Goal: Browse casually

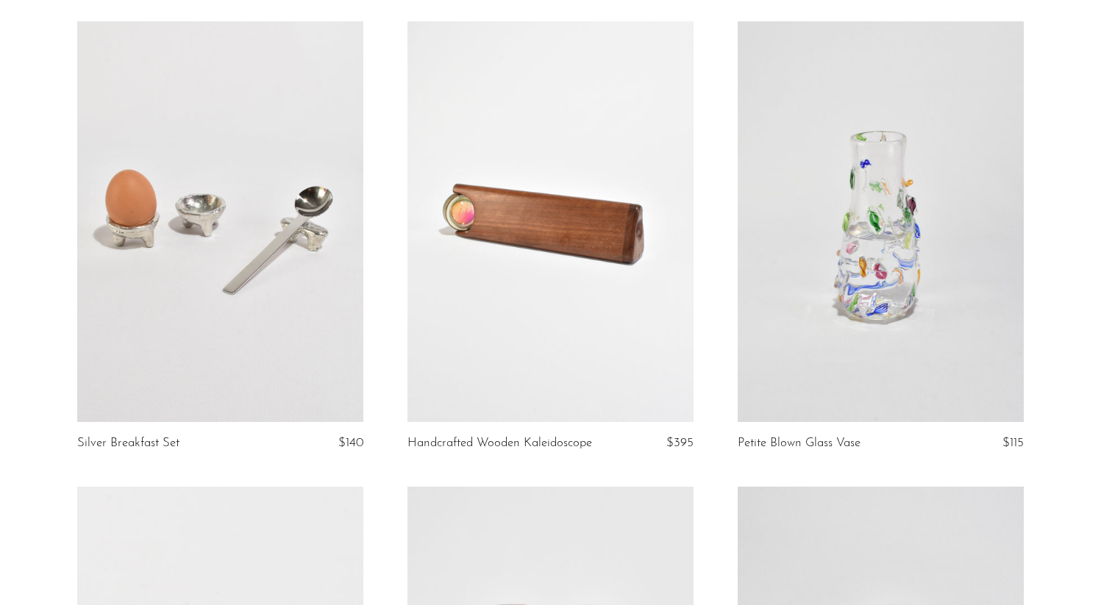
scroll to position [4799, 0]
click at [528, 436] on link "Handcrafted Wooden Kaleidoscope" at bounding box center [499, 442] width 185 height 13
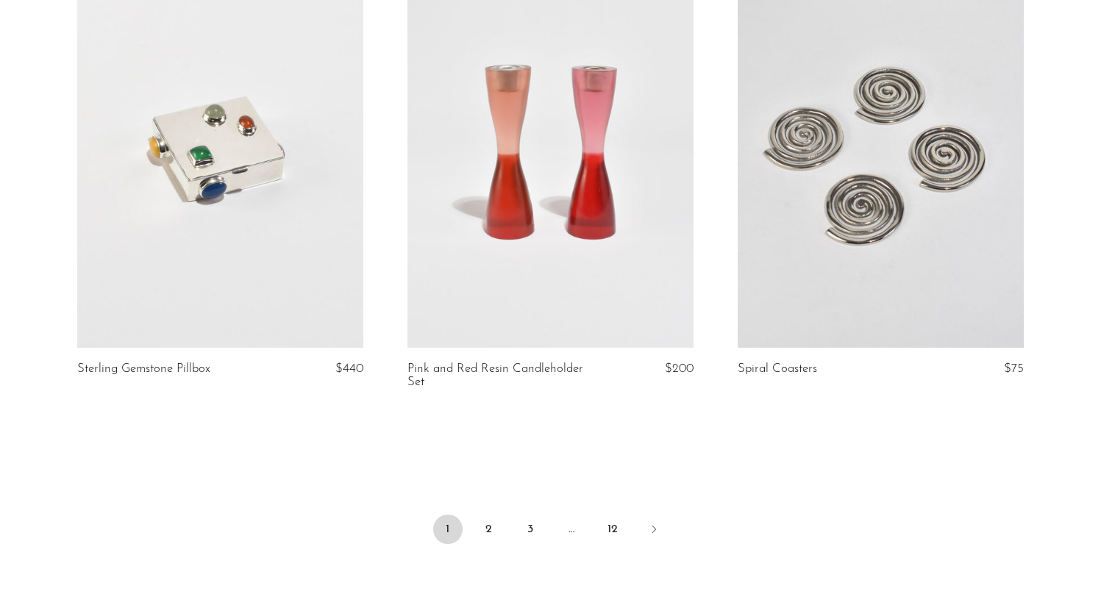
scroll to position [5488, 0]
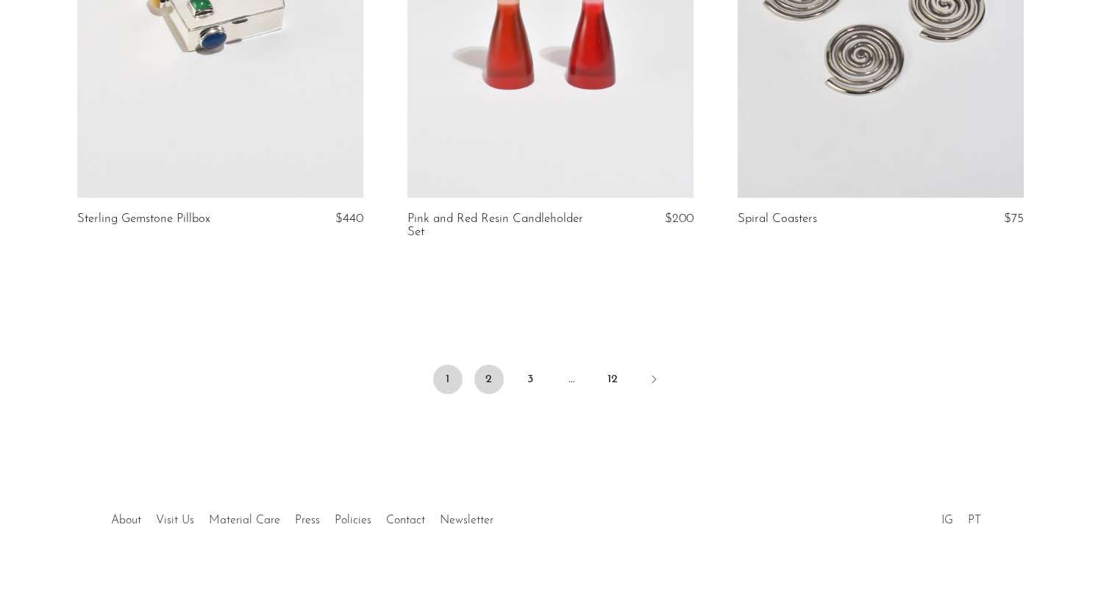
click at [477, 369] on link "2" at bounding box center [488, 379] width 29 height 29
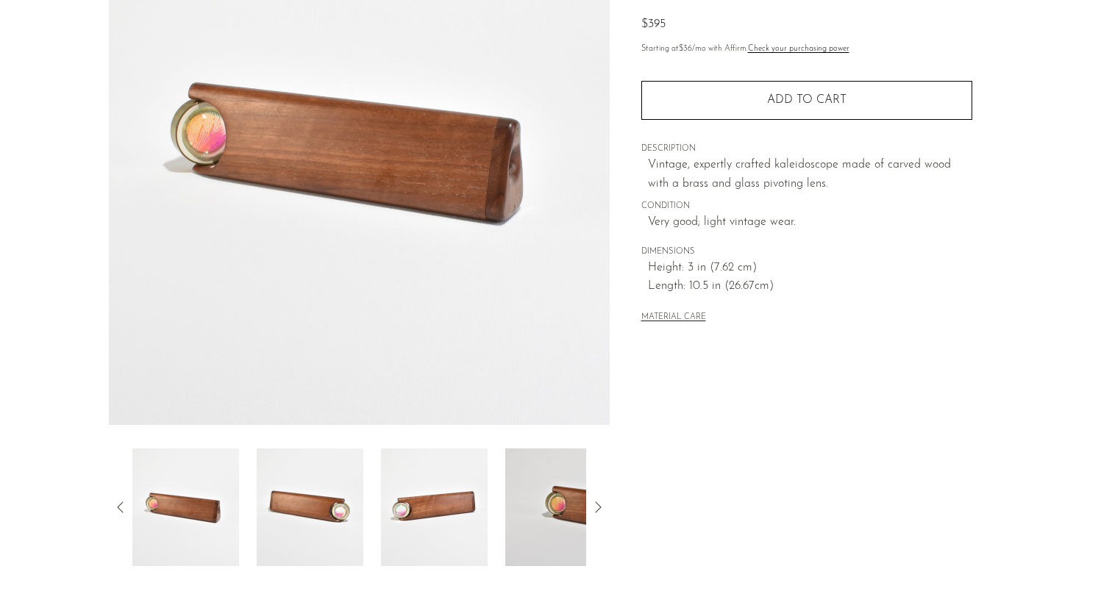
scroll to position [352, 0]
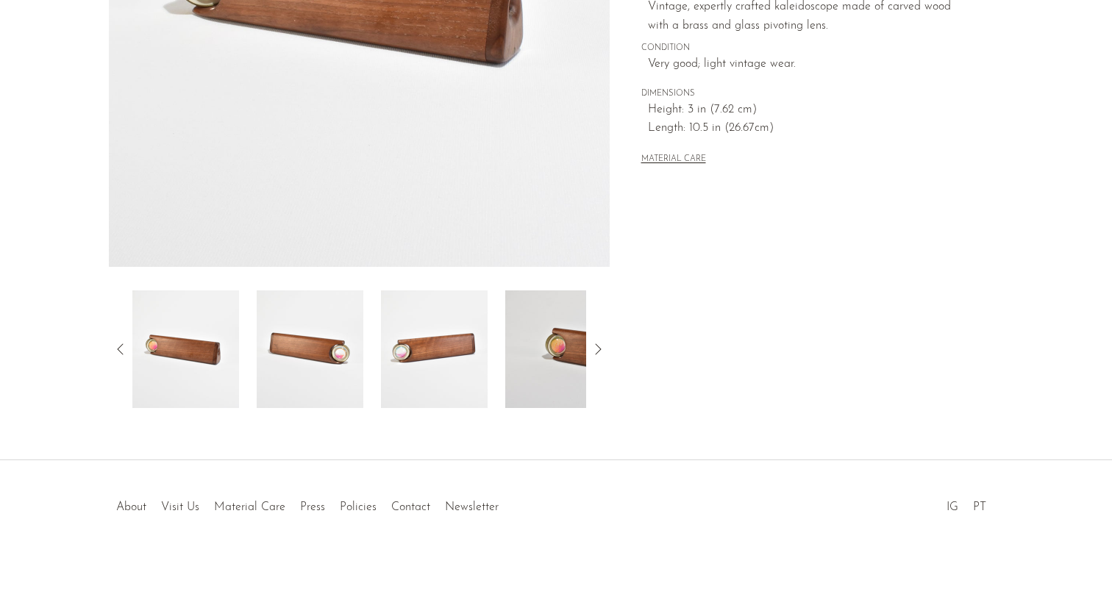
click at [346, 332] on img at bounding box center [310, 350] width 107 height 118
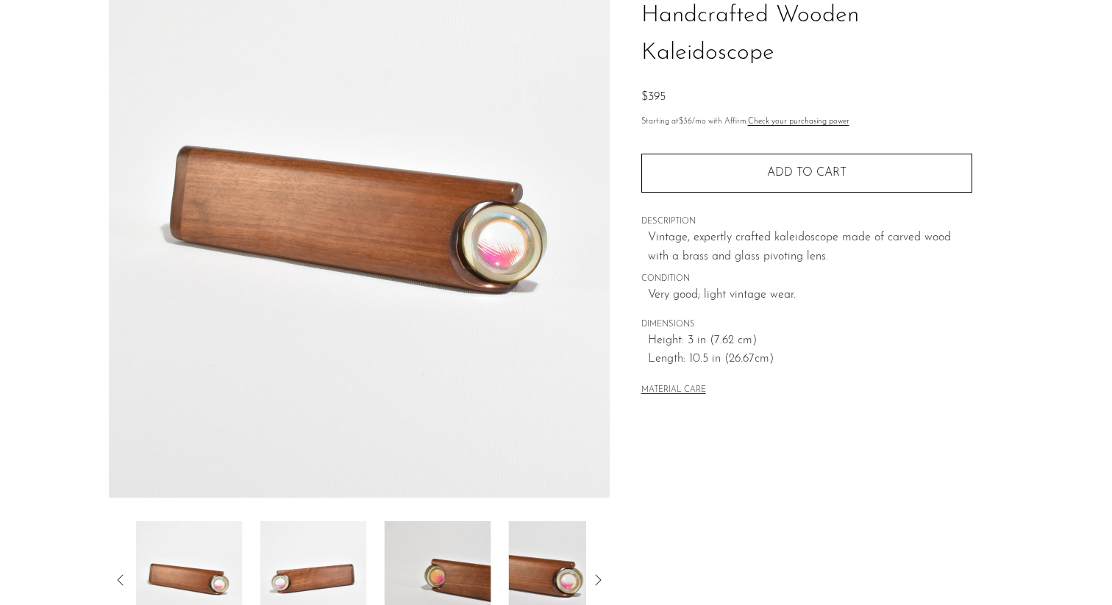
scroll to position [117, 0]
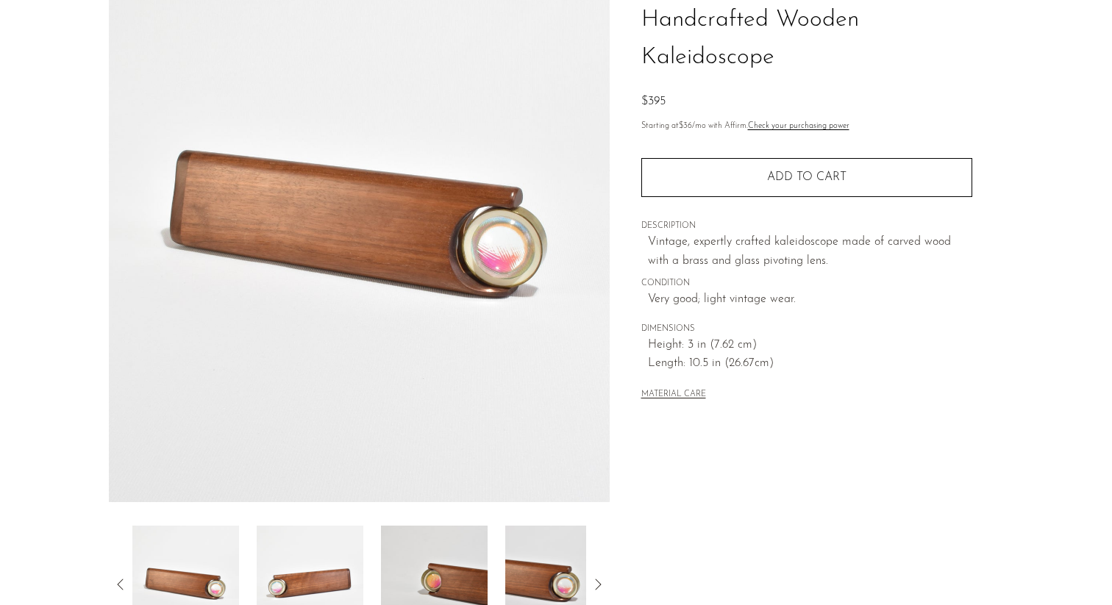
click at [337, 576] on img at bounding box center [310, 585] width 107 height 118
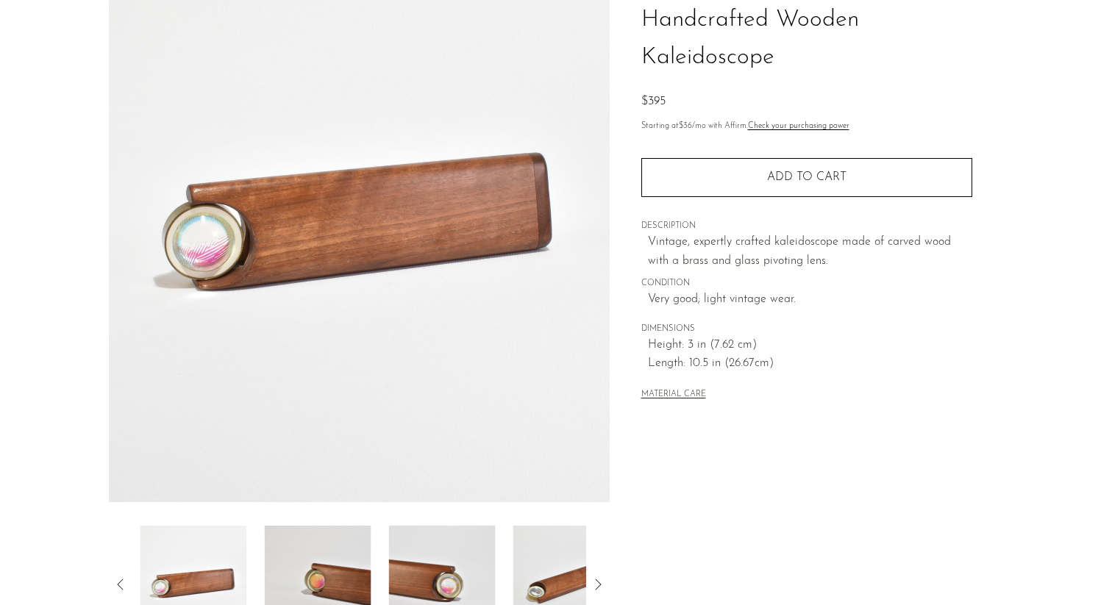
click at [359, 572] on img at bounding box center [318, 585] width 107 height 118
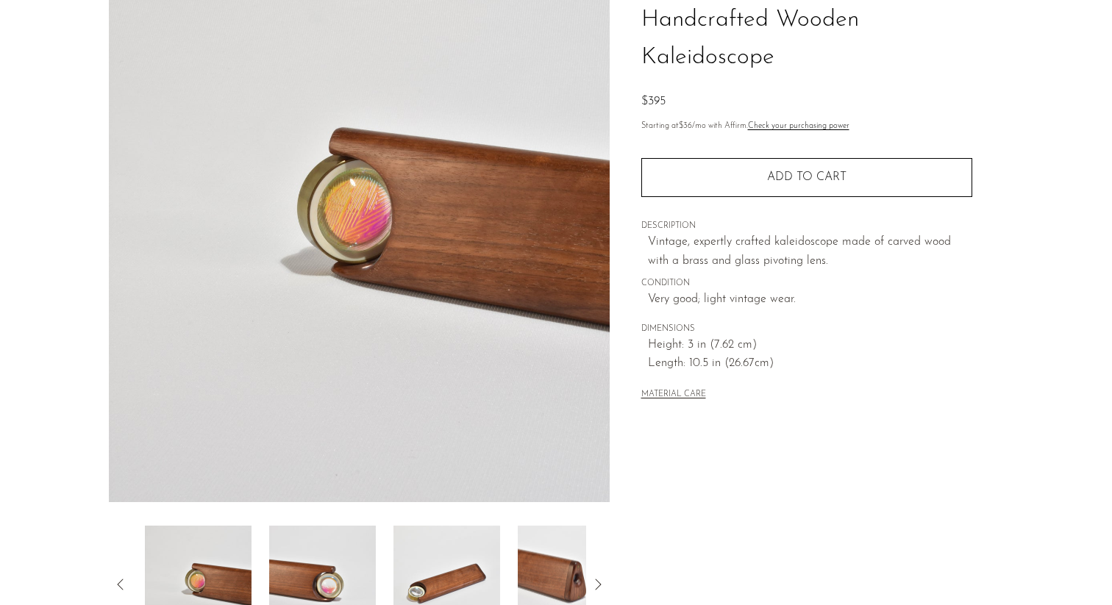
click at [359, 572] on img at bounding box center [322, 585] width 107 height 118
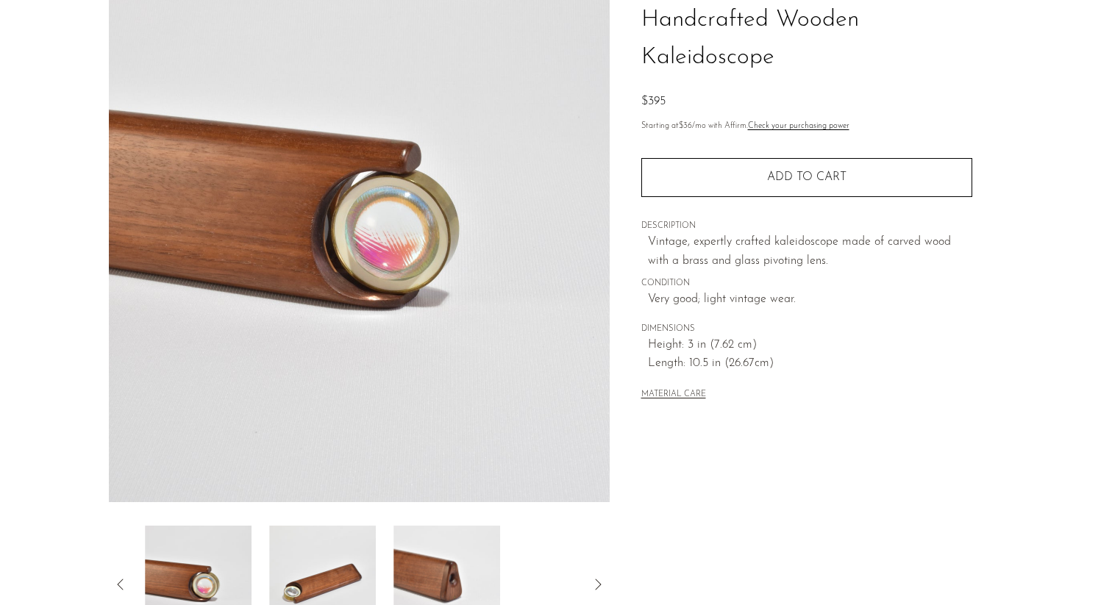
click at [359, 572] on img at bounding box center [322, 585] width 107 height 118
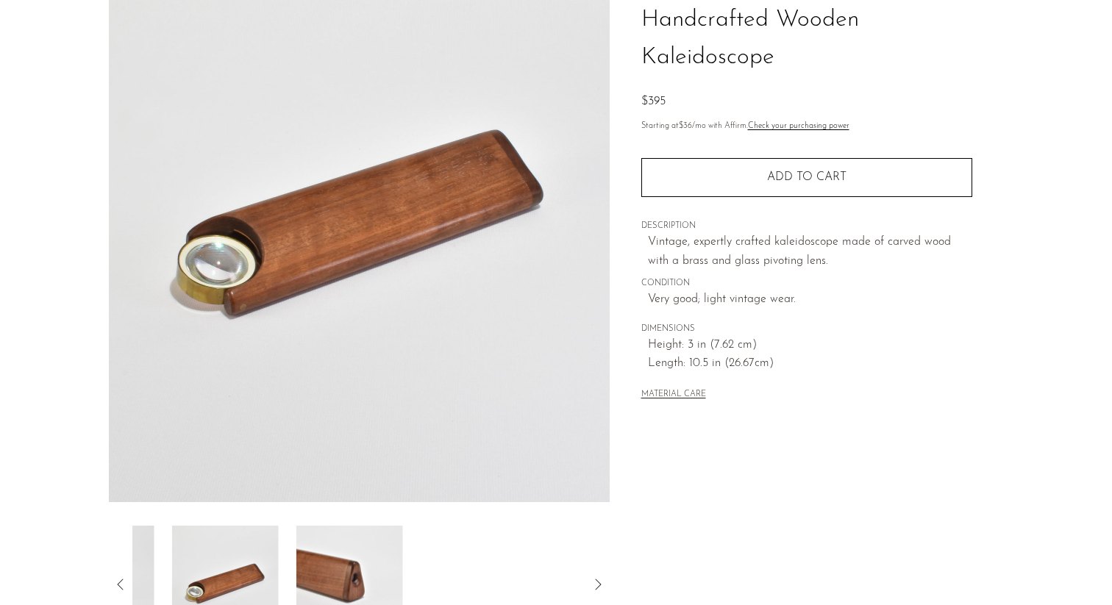
click at [359, 572] on img at bounding box center [349, 585] width 107 height 118
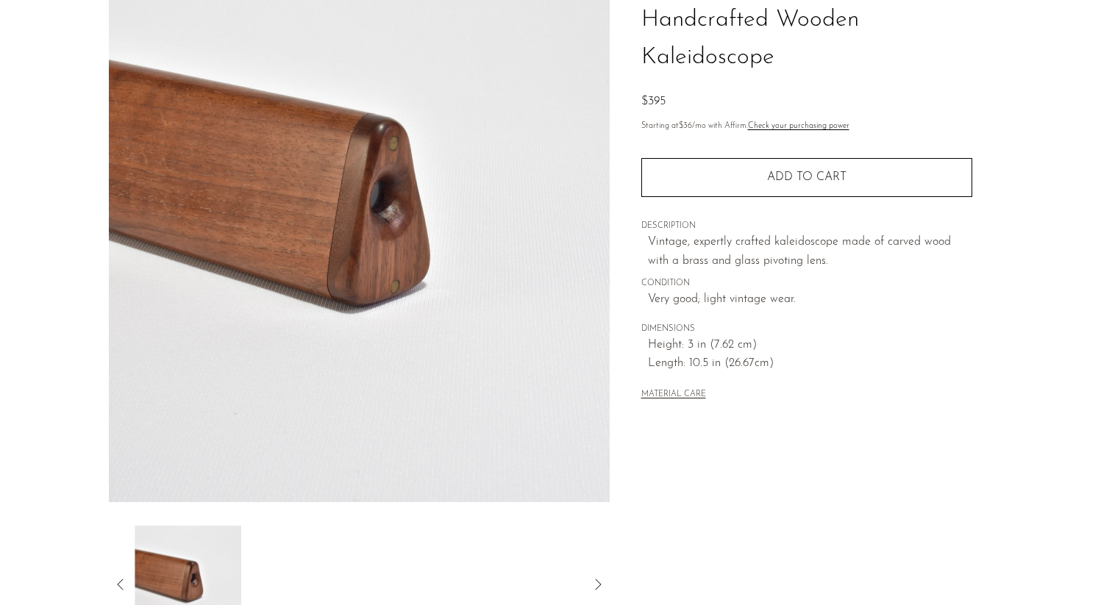
click at [359, 572] on div at bounding box center [359, 585] width 454 height 118
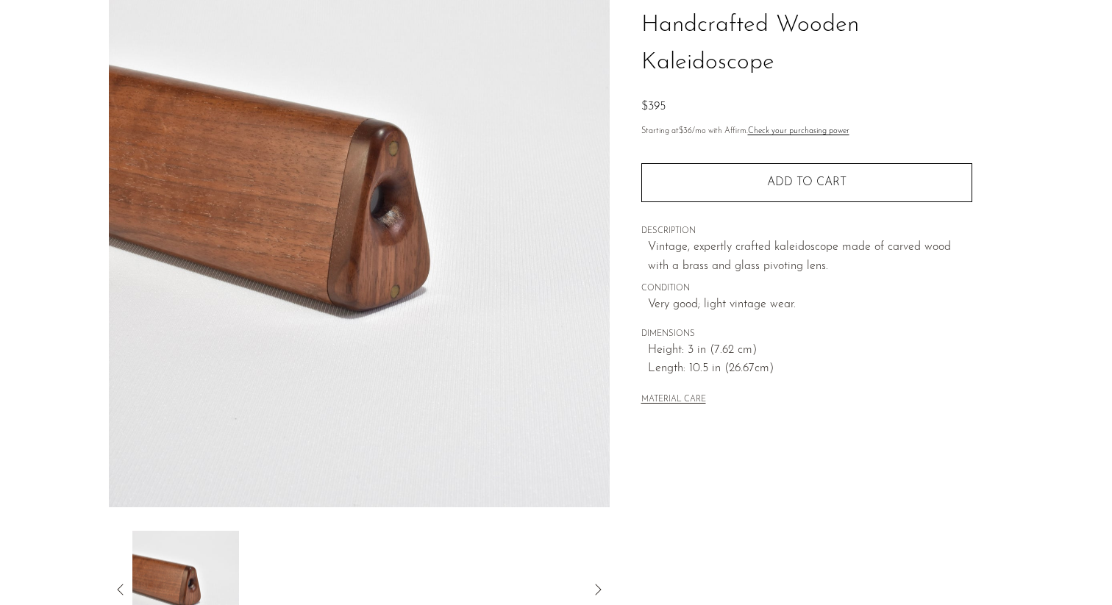
scroll to position [113, 0]
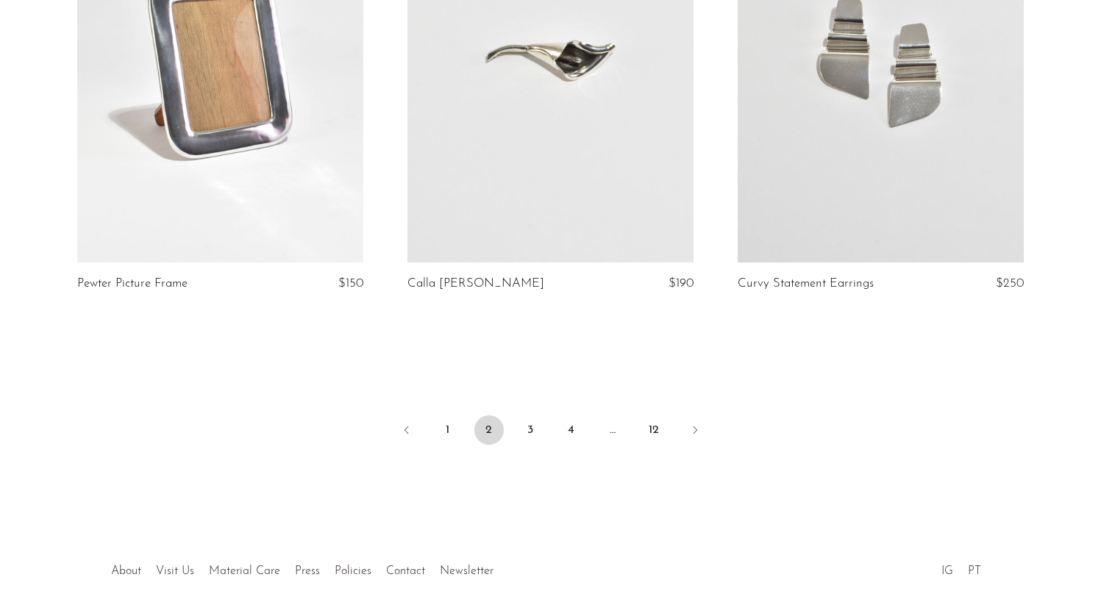
scroll to position [5444, 0]
